Goal: Task Accomplishment & Management: Manage account settings

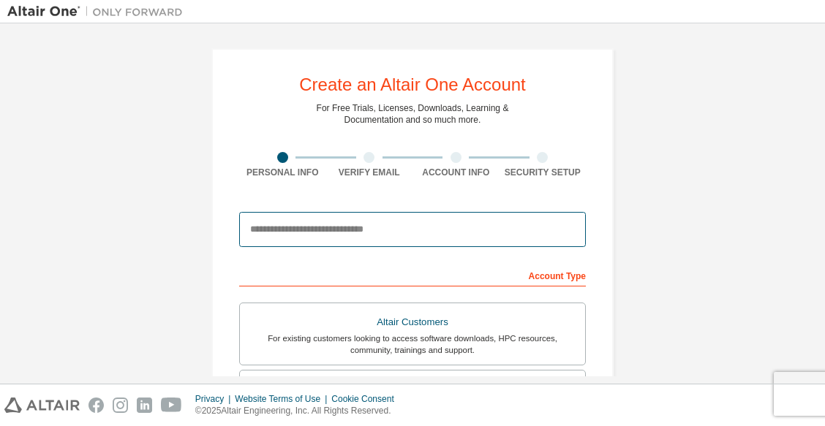
click at [408, 233] on input "email" at bounding box center [412, 229] width 346 height 35
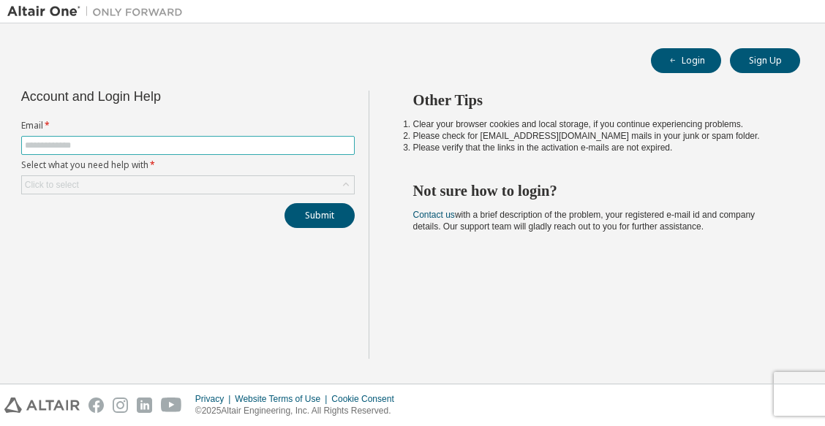
click at [118, 137] on span at bounding box center [187, 145] width 333 height 19
click at [112, 147] on input "text" at bounding box center [188, 146] width 326 height 12
type input "**********"
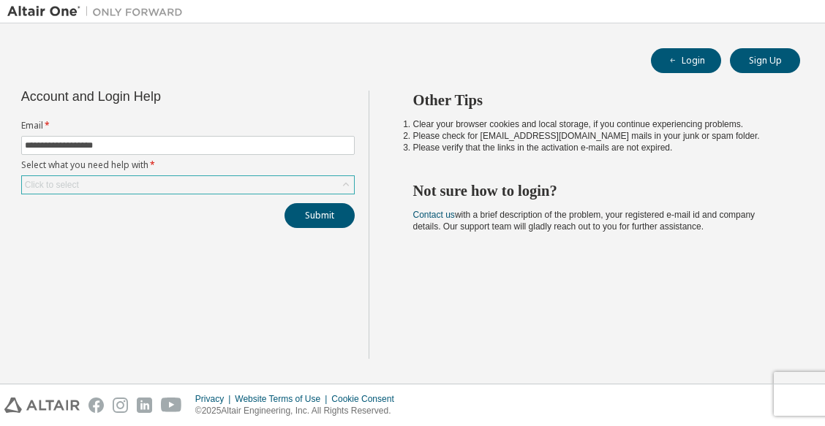
click at [88, 179] on div "Click to select" at bounding box center [188, 185] width 332 height 18
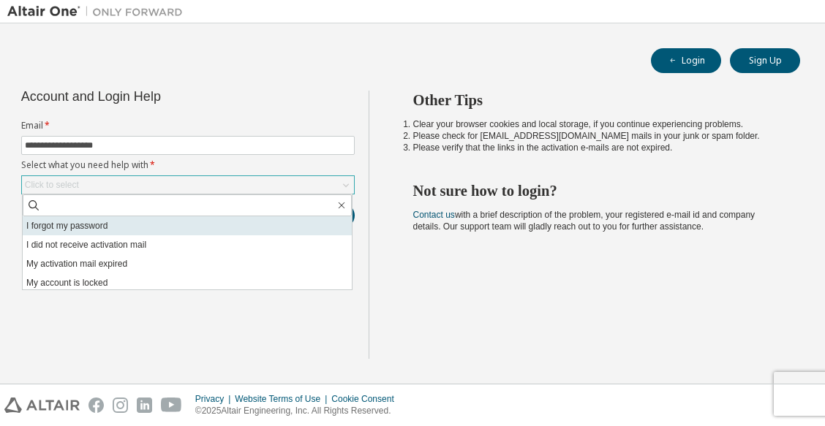
click at [86, 230] on li "I forgot my password" at bounding box center [187, 225] width 329 height 19
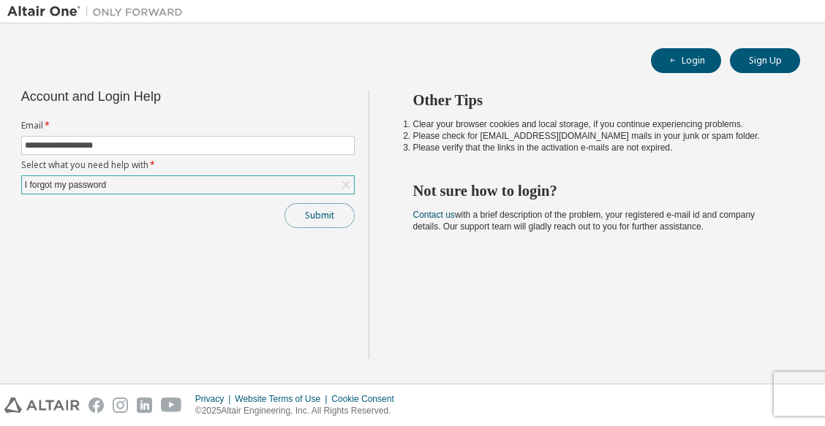
click at [314, 218] on button "Submit" at bounding box center [319, 215] width 70 height 25
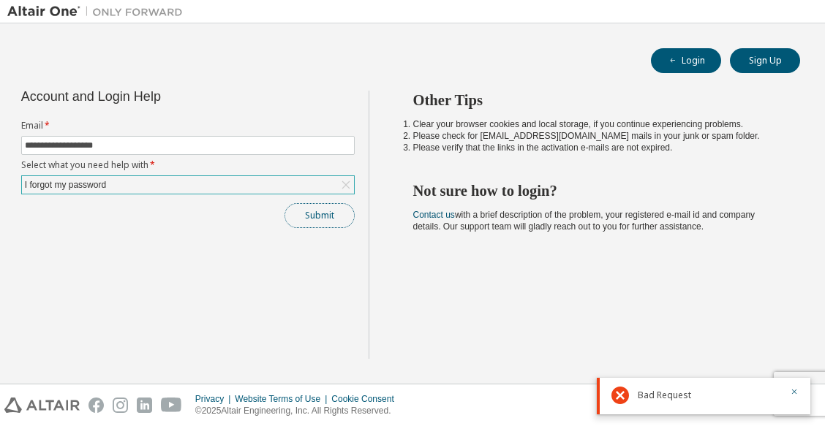
click at [315, 216] on button "Submit" at bounding box center [319, 215] width 70 height 25
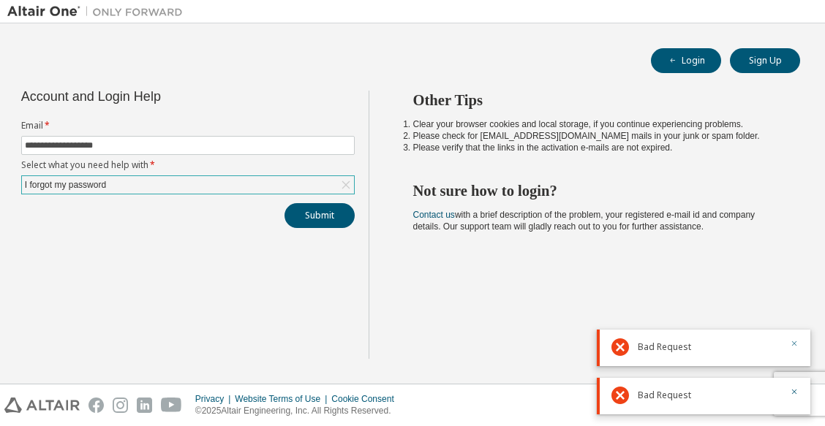
click at [789, 344] on icon "button" at bounding box center [793, 343] width 9 height 9
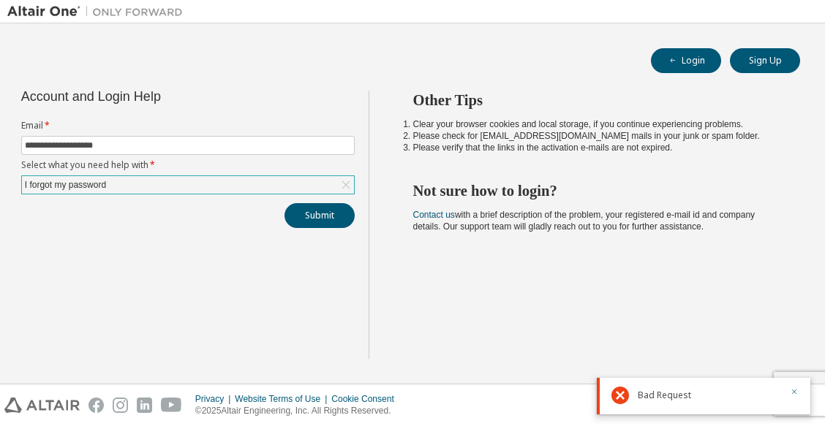
click at [796, 395] on icon "button" at bounding box center [793, 391] width 9 height 9
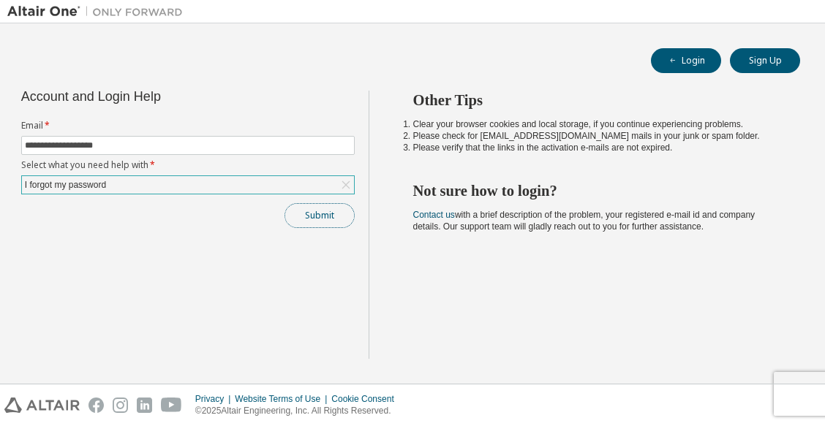
click at [318, 216] on button "Submit" at bounding box center [319, 215] width 70 height 25
